Goal: Task Accomplishment & Management: Use online tool/utility

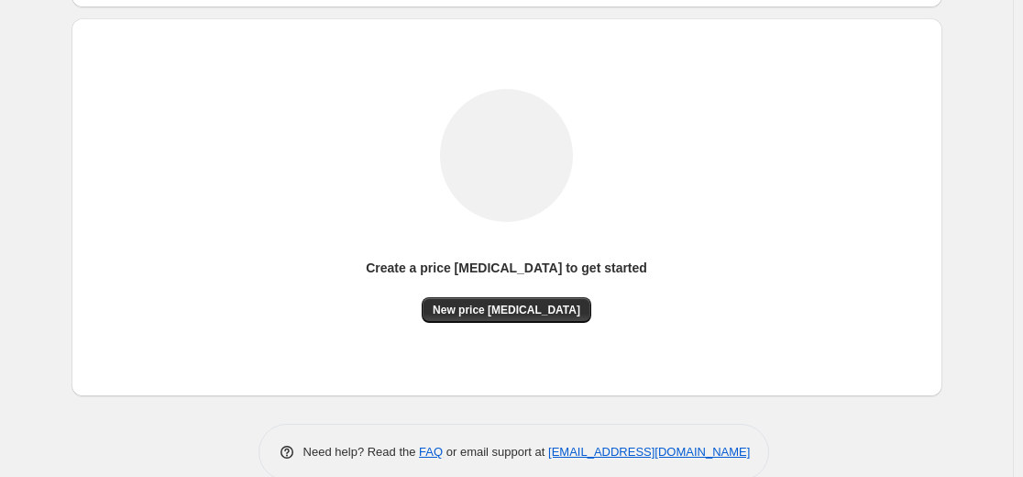
scroll to position [183, 0]
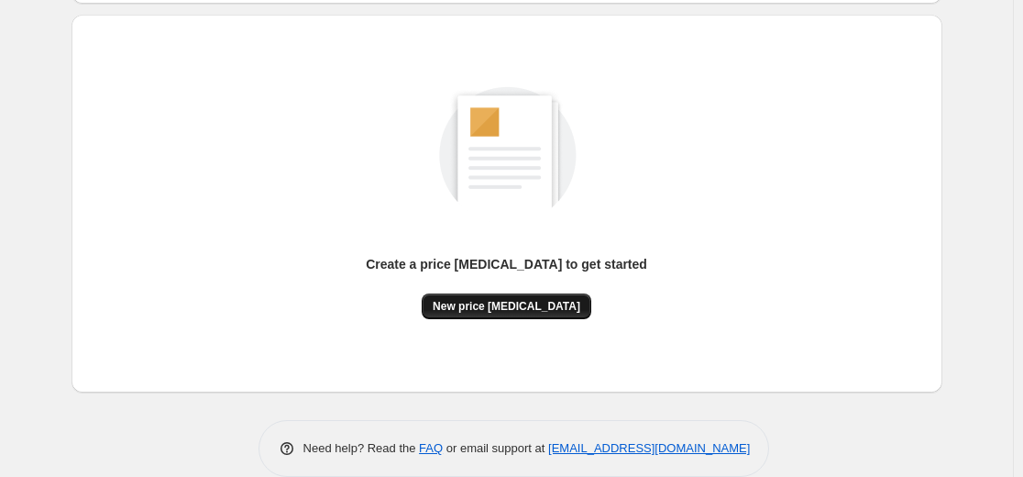
click at [543, 318] on div "Create a price change job to get started New price change job" at bounding box center [507, 203] width 842 height 348
click at [539, 307] on span "New price change job" at bounding box center [507, 306] width 148 height 15
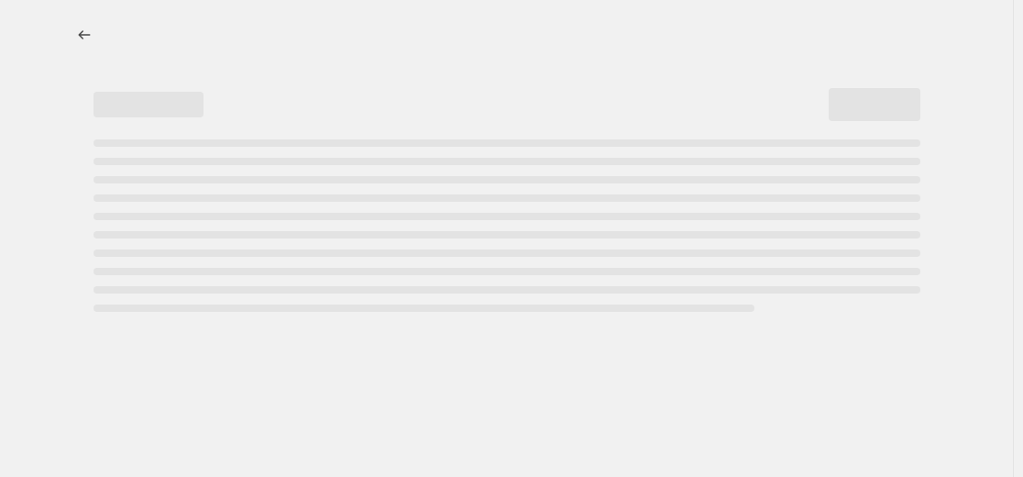
select select "percentage"
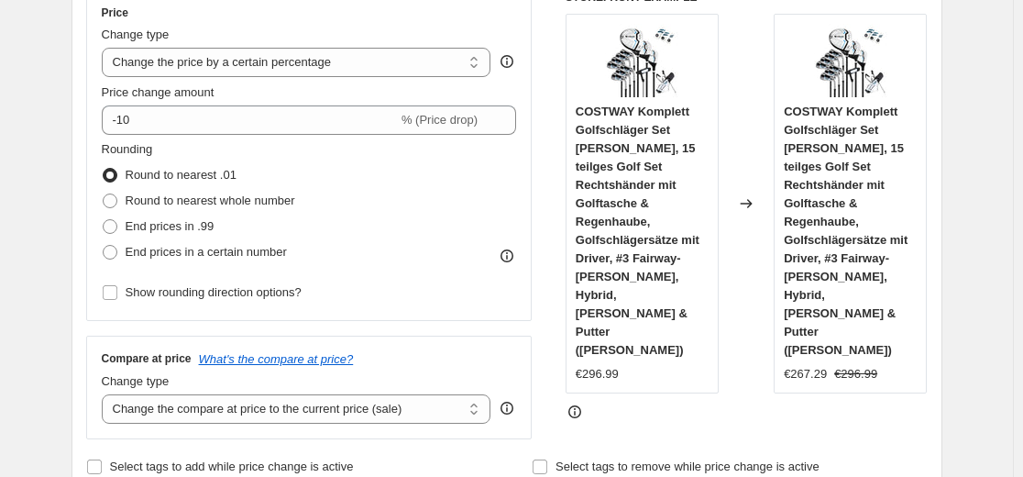
scroll to position [183, 0]
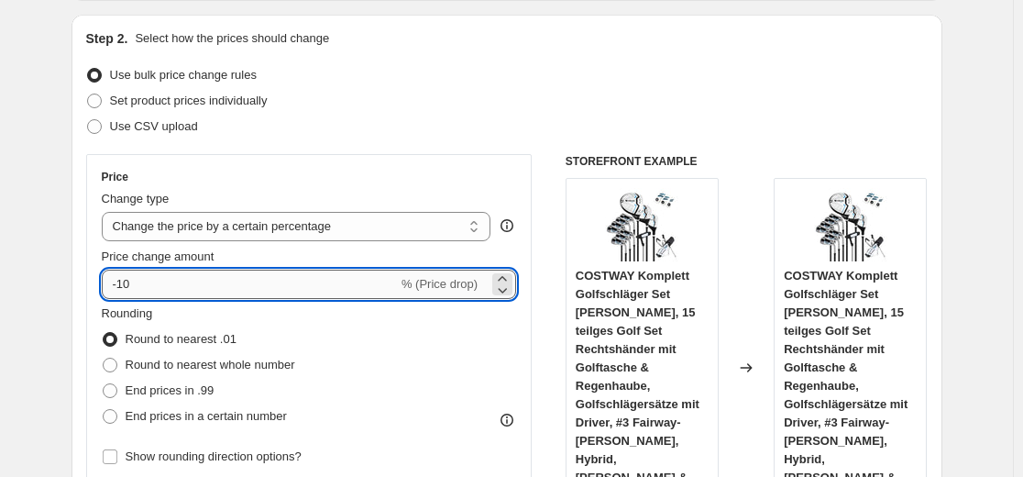
click at [339, 287] on input "-10" at bounding box center [250, 284] width 296 height 29
type input "-1"
type input "-35"
click at [551, 122] on div "Use CSV upload" at bounding box center [507, 127] width 842 height 26
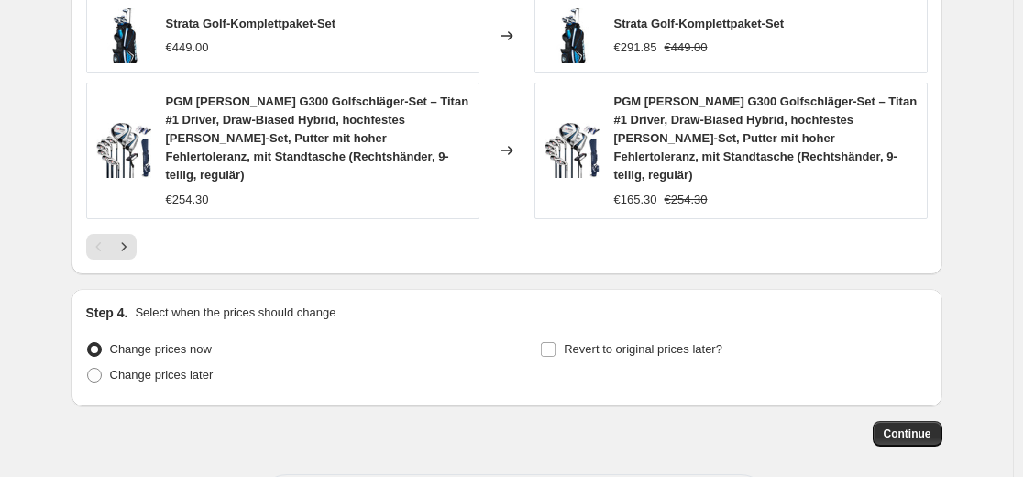
scroll to position [1509, 0]
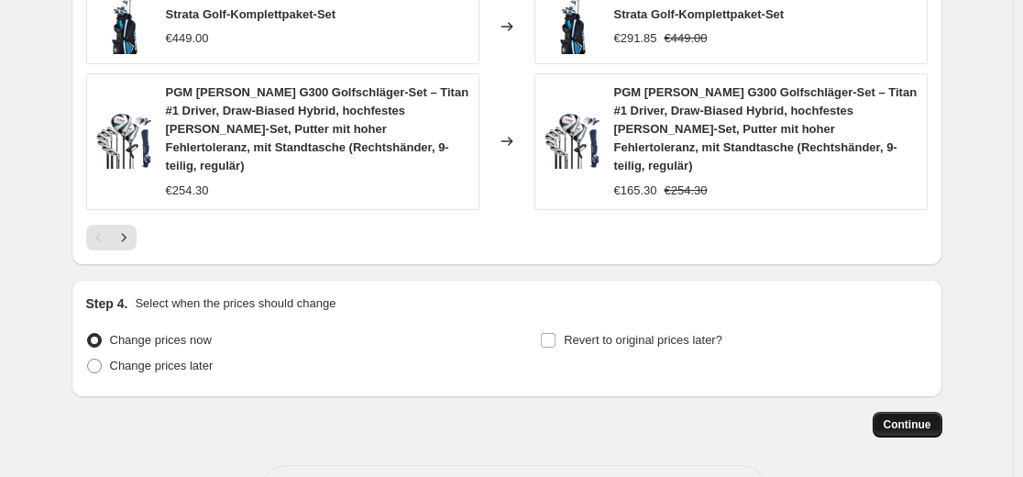
click at [896, 412] on button "Continue" at bounding box center [908, 425] width 70 height 26
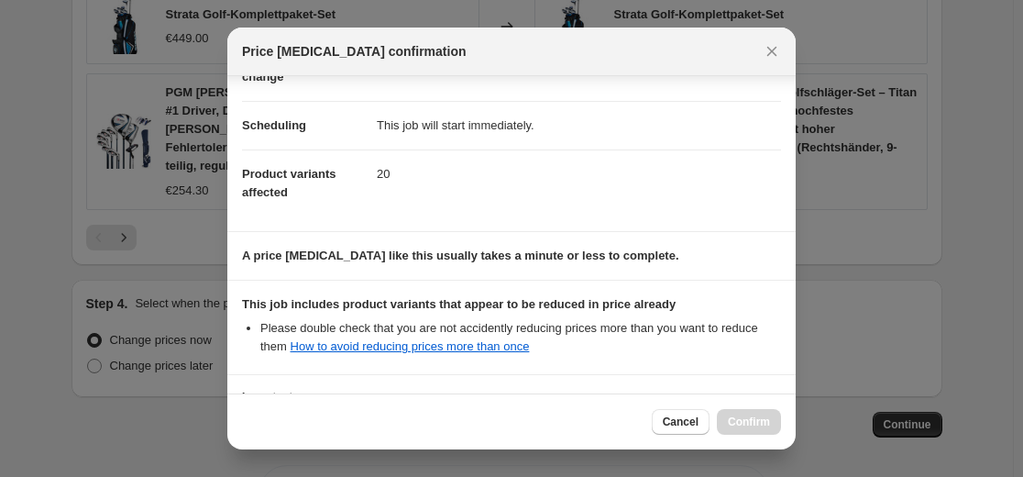
scroll to position [295, 0]
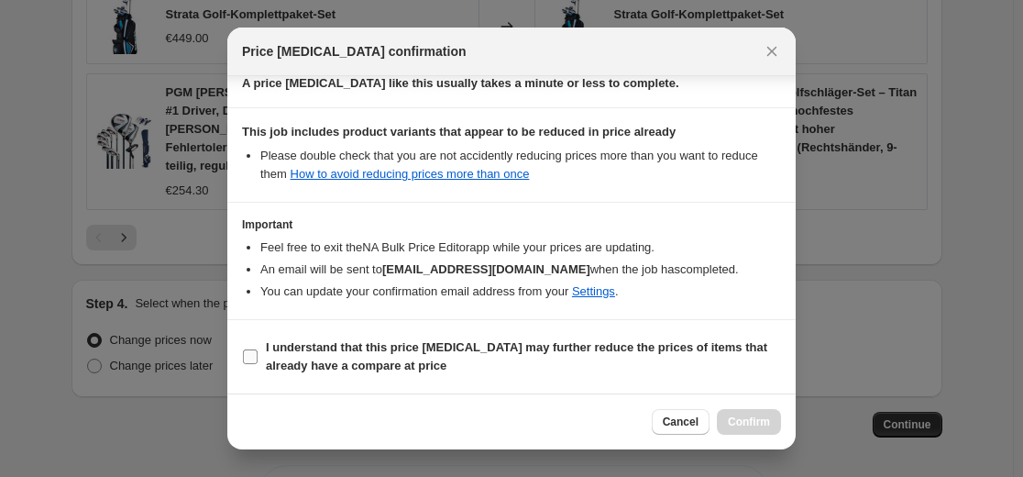
drag, startPoint x: 608, startPoint y: 348, endPoint x: 647, endPoint y: 369, distance: 44.7
click at [609, 348] on b "I understand that this price change job may further reduce the prices of items …" at bounding box center [517, 356] width 502 height 32
click at [258, 349] on input "I understand that this price change job may further reduce the prices of items …" at bounding box center [250, 356] width 15 height 15
checkbox input "true"
click at [761, 429] on button "Confirm" at bounding box center [749, 422] width 64 height 26
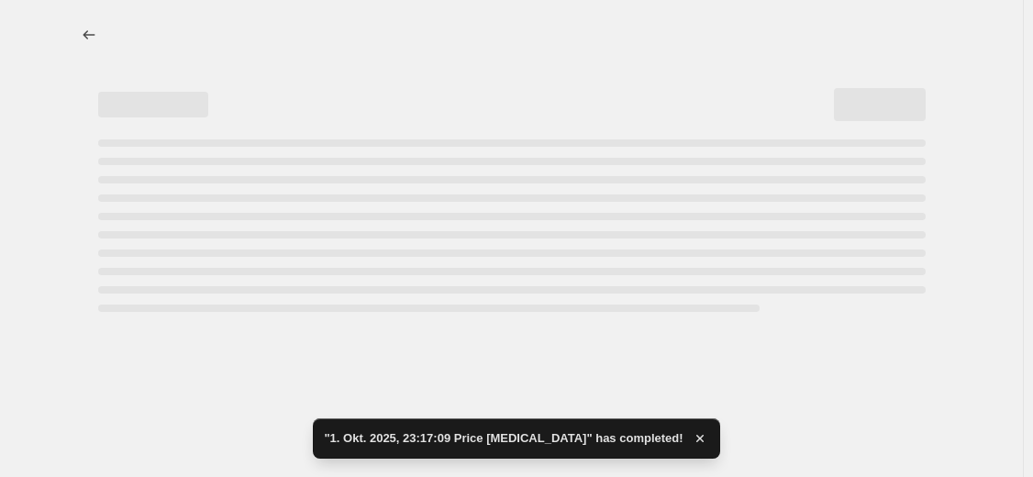
select select "percentage"
